Goal: Task Accomplishment & Management: Manage account settings

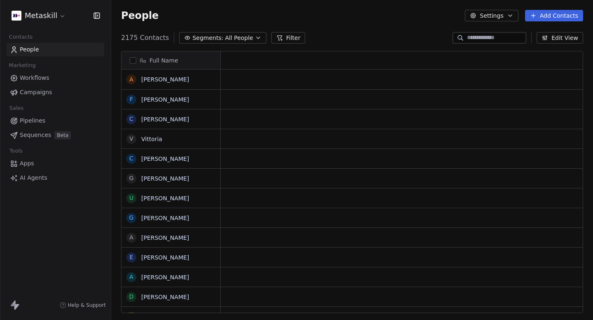
scroll to position [0, 0]
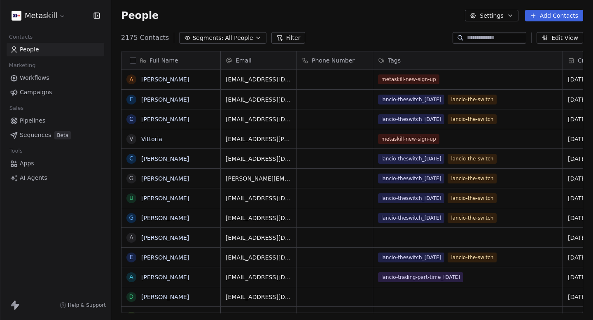
click at [43, 15] on html "Metaskill Contacts People Marketing Workflows Campaigns Sales Pipelines Sequenc…" at bounding box center [296, 160] width 593 height 320
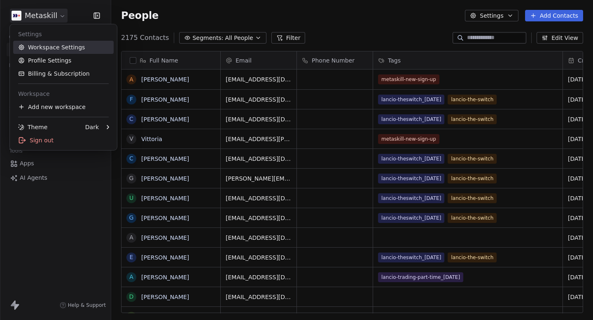
click at [48, 43] on link "Workspace Settings" at bounding box center [63, 47] width 101 height 13
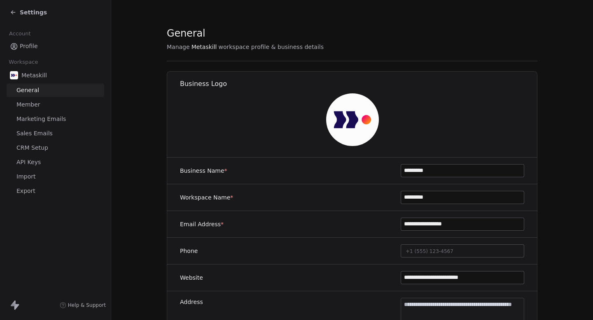
click at [58, 115] on span "Marketing Emails" at bounding box center [40, 119] width 49 height 9
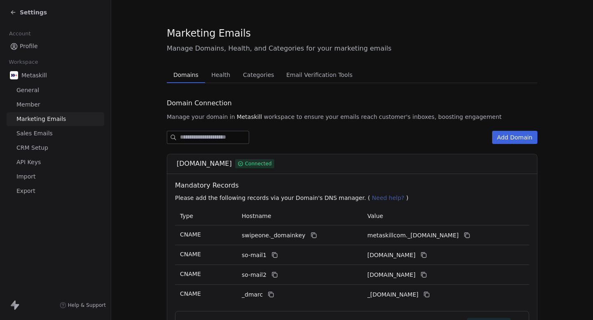
click at [216, 72] on span "Health" at bounding box center [221, 75] width 26 height 12
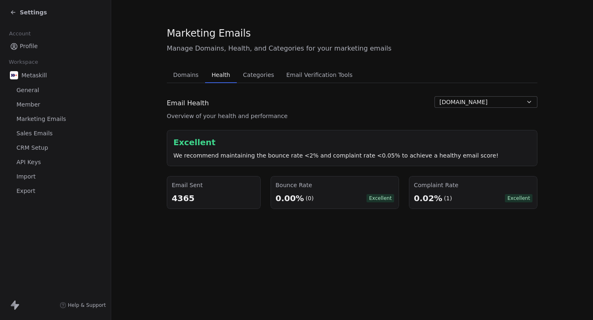
drag, startPoint x: 205, startPoint y: 199, endPoint x: 176, endPoint y: 199, distance: 28.8
click at [178, 199] on div "4365" at bounding box center [214, 199] width 84 height 12
click at [176, 199] on div "4365" at bounding box center [214, 199] width 84 height 12
drag, startPoint x: 173, startPoint y: 199, endPoint x: 199, endPoint y: 199, distance: 26.4
click at [198, 199] on div "4365" at bounding box center [214, 199] width 84 height 12
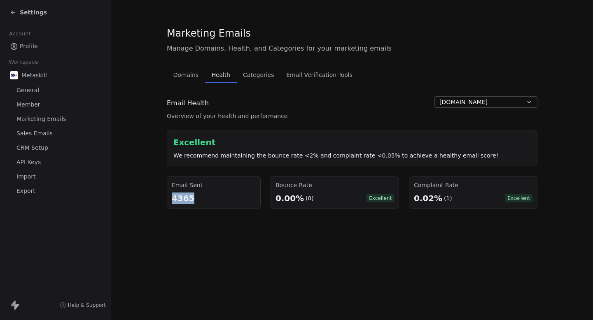
click at [199, 199] on div "4365" at bounding box center [214, 199] width 84 height 12
click at [18, 9] on div "Settings" at bounding box center [28, 12] width 37 height 8
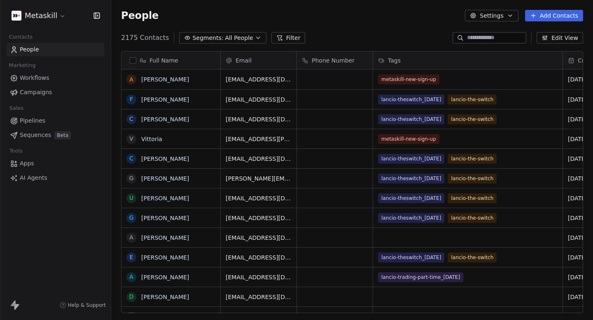
click at [34, 96] on span "Campaigns" at bounding box center [36, 92] width 32 height 9
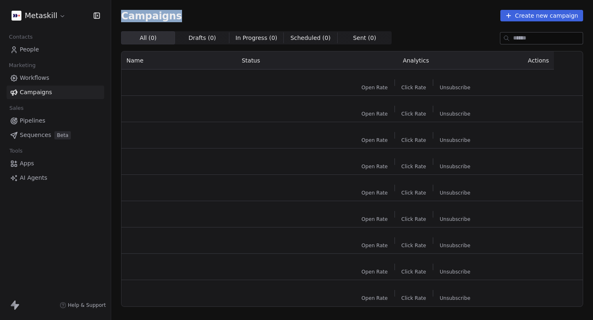
drag, startPoint x: 119, startPoint y: 17, endPoint x: 193, endPoint y: 17, distance: 73.7
click at [193, 17] on div "Campaigns Create new campaign All ( 0 ) All ( 0 ) Drafts ( 0 ) Drafts ( 0 ) In …" at bounding box center [352, 158] width 482 height 317
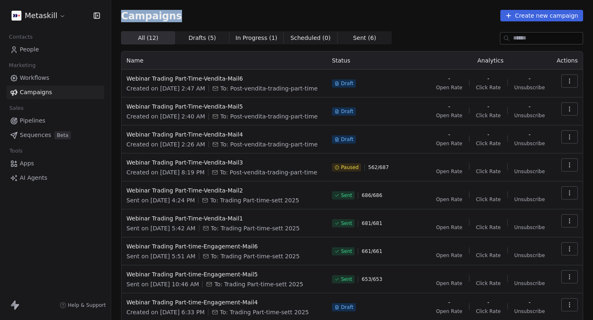
click at [193, 17] on div "Campaigns Create new campaign" at bounding box center [352, 16] width 462 height 12
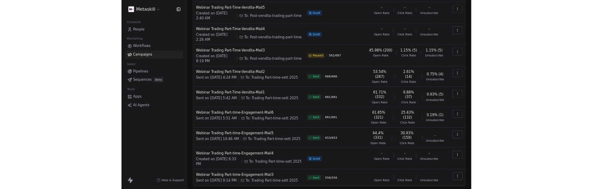
scroll to position [103, 0]
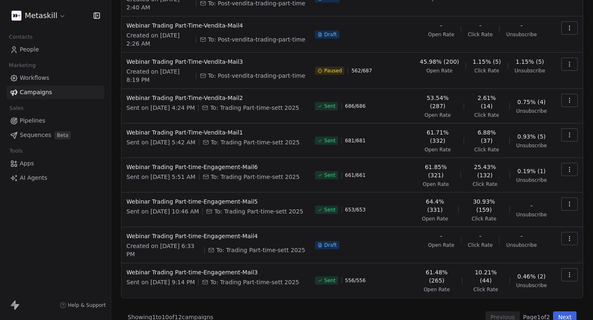
scroll to position [125, 0]
drag, startPoint x: 429, startPoint y: 142, endPoint x: 465, endPoint y: 143, distance: 36.3
click at [466, 143] on div "61.71% (332) Open Rate 6.88% (37) Click Rate 0.93% (5) Unsubscribe" at bounding box center [482, 141] width 129 height 25
click at [465, 143] on div "61.71% (332) Open Rate 6.88% (37) Click Rate 0.93% (5) Unsubscribe" at bounding box center [482, 141] width 129 height 25
drag, startPoint x: 473, startPoint y: 143, endPoint x: 499, endPoint y: 143, distance: 26.4
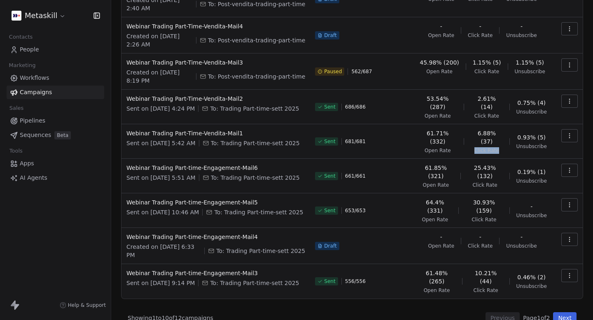
click at [499, 143] on div "61.71% (332) Open Rate 6.88% (37) Click Rate 0.93% (5) Unsubscribe" at bounding box center [482, 141] width 129 height 25
click at [499, 147] on span "Click Rate" at bounding box center [487, 150] width 25 height 7
drag, startPoint x: 514, startPoint y: 143, endPoint x: 549, endPoint y: 143, distance: 35.0
click at [547, 143] on div "61.71% (332) Open Rate 6.88% (37) Click Rate 0.93% (5) Unsubscribe" at bounding box center [482, 141] width 129 height 25
click at [549, 143] on td "61.71% (332) Open Rate 6.88% (37) Click Rate 0.93% (5) Unsubscribe" at bounding box center [482, 141] width 139 height 35
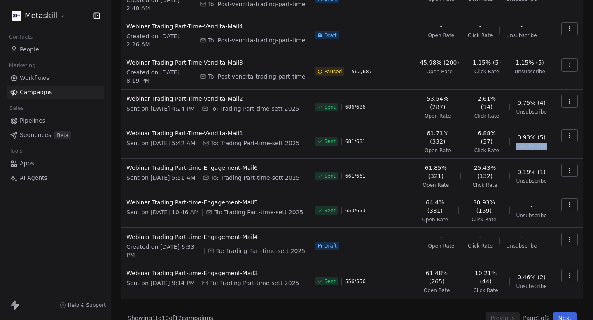
drag, startPoint x: 549, startPoint y: 143, endPoint x: 518, endPoint y: 144, distance: 30.9
click at [518, 144] on td "61.71% (332) Open Rate 6.88% (37) Click Rate 0.93% (5) Unsubscribe" at bounding box center [482, 141] width 139 height 35
click at [518, 144] on span "Unsubscribe" at bounding box center [532, 146] width 30 height 7
click at [64, 51] on link "People" at bounding box center [56, 50] width 98 height 14
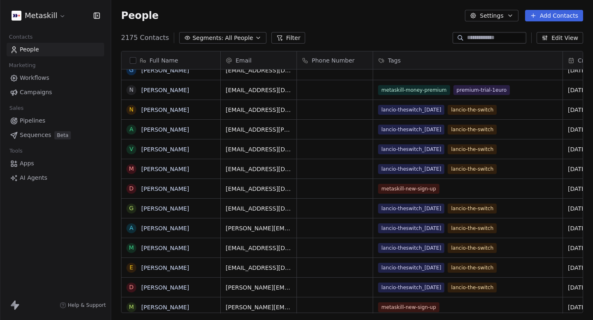
click at [41, 98] on link "Campaigns" at bounding box center [56, 93] width 98 height 14
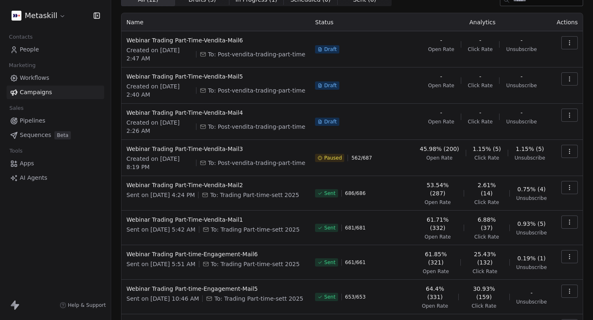
scroll to position [39, 0]
drag, startPoint x: 428, startPoint y: 150, endPoint x: 461, endPoint y: 160, distance: 34.6
click at [462, 159] on div "45.98% (200) Open Rate 1.15% (5) Click Rate 1.15% (5) Unsubscribe" at bounding box center [482, 153] width 129 height 16
click at [459, 160] on div "45.98% (200) Open Rate" at bounding box center [439, 153] width 39 height 16
drag, startPoint x: 475, startPoint y: 147, endPoint x: 500, endPoint y: 159, distance: 28.0
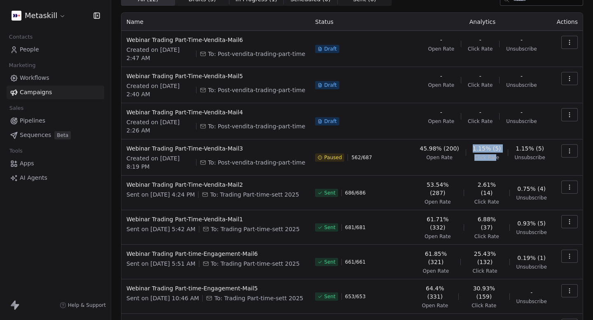
click at [500, 159] on div "45.98% (200) Open Rate 1.15% (5) Click Rate 1.15% (5) Unsubscribe" at bounding box center [482, 153] width 129 height 16
click at [499, 159] on span "Click Rate" at bounding box center [487, 157] width 25 height 7
drag, startPoint x: 208, startPoint y: 195, endPoint x: 129, endPoint y: 198, distance: 80.0
click at [129, 189] on span "Sent on [DATE] 4:24 PM" at bounding box center [160, 195] width 68 height 8
click at [126, 189] on td "Webinar Trading Part-Time-Vendita-Mail1 Sent on [DATE] 5:42 AM To: Trading Part…" at bounding box center [216, 227] width 189 height 35
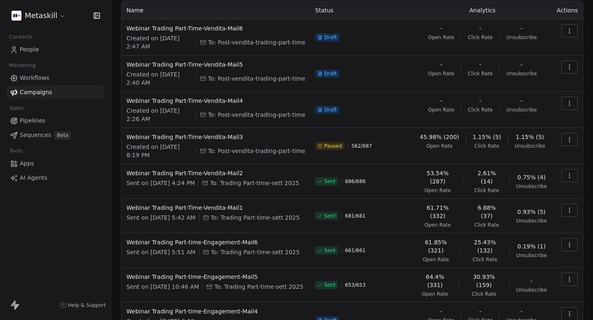
scroll to position [51, 0]
click at [163, 189] on span "Webinar Trading Part-Time-Vendita-Mail1" at bounding box center [215, 207] width 179 height 8
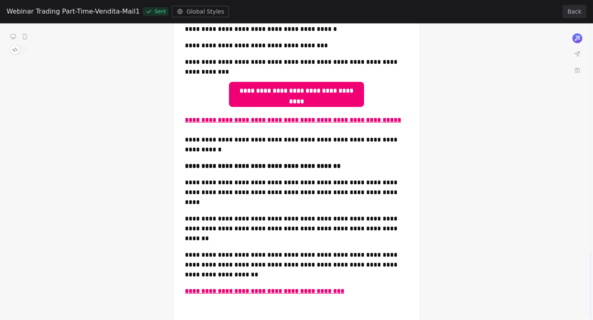
scroll to position [998, 0]
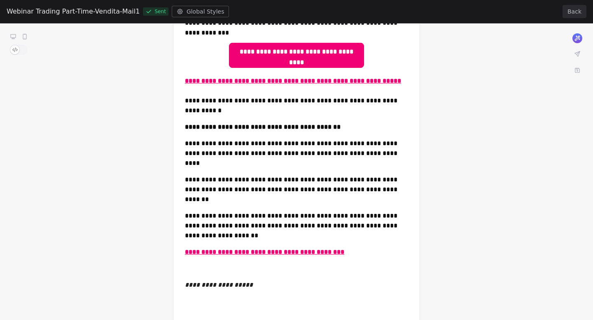
click at [577, 5] on div "Webinar Trading Part-Time-Vendita-Mail1 Sent Global Styles Back" at bounding box center [296, 11] width 593 height 23
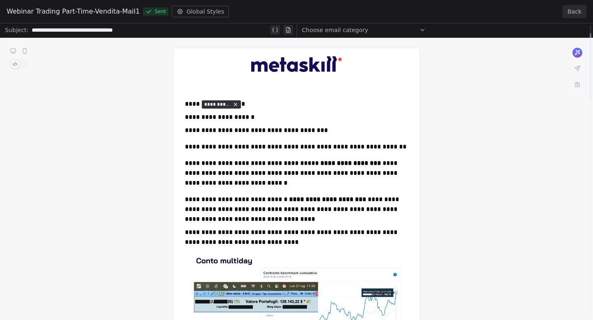
scroll to position [0, 0]
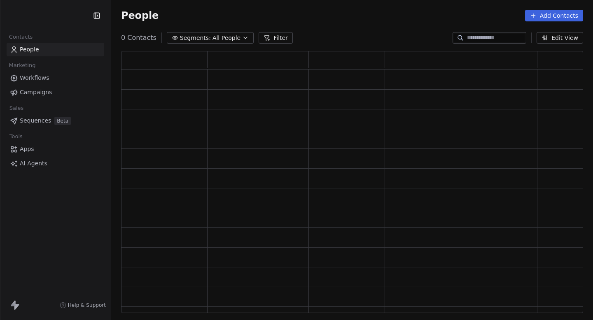
scroll to position [262, 462]
